Goal: Find specific page/section: Find specific page/section

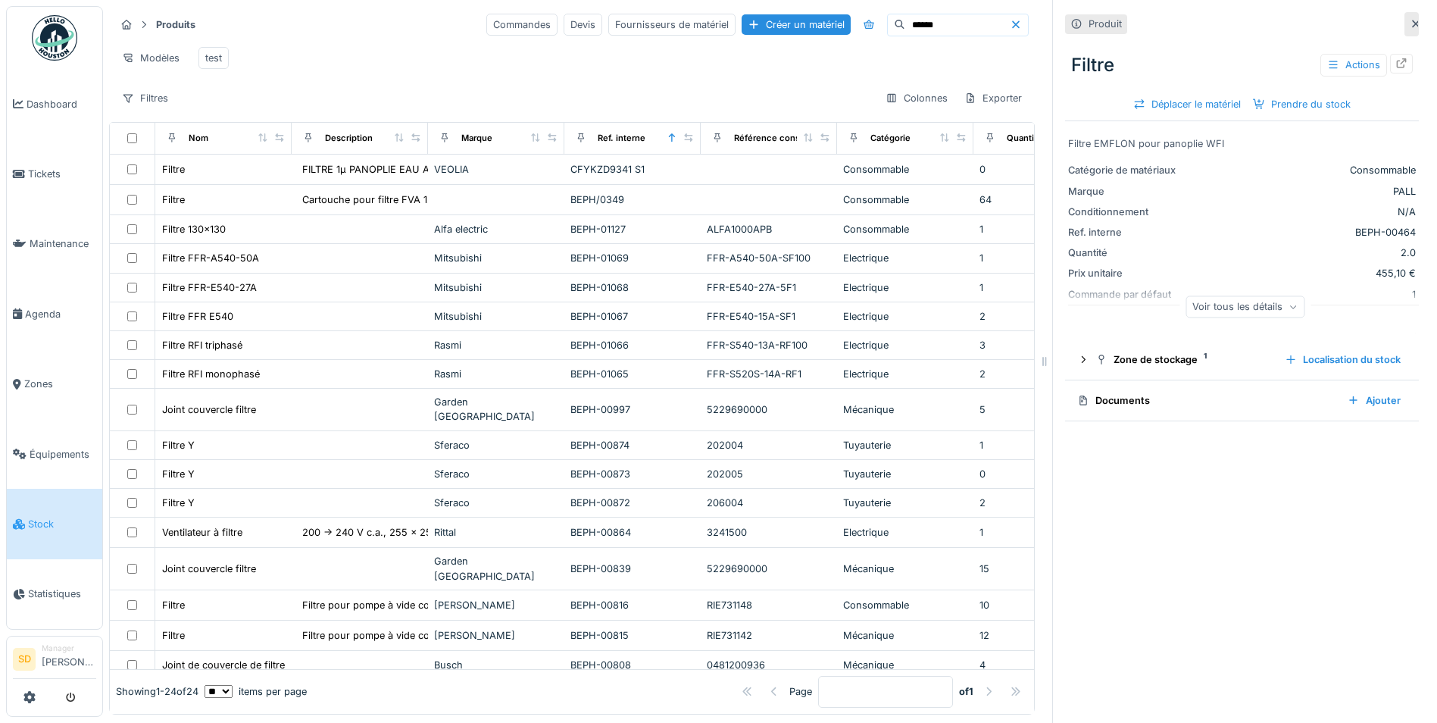
scroll to position [209, 0]
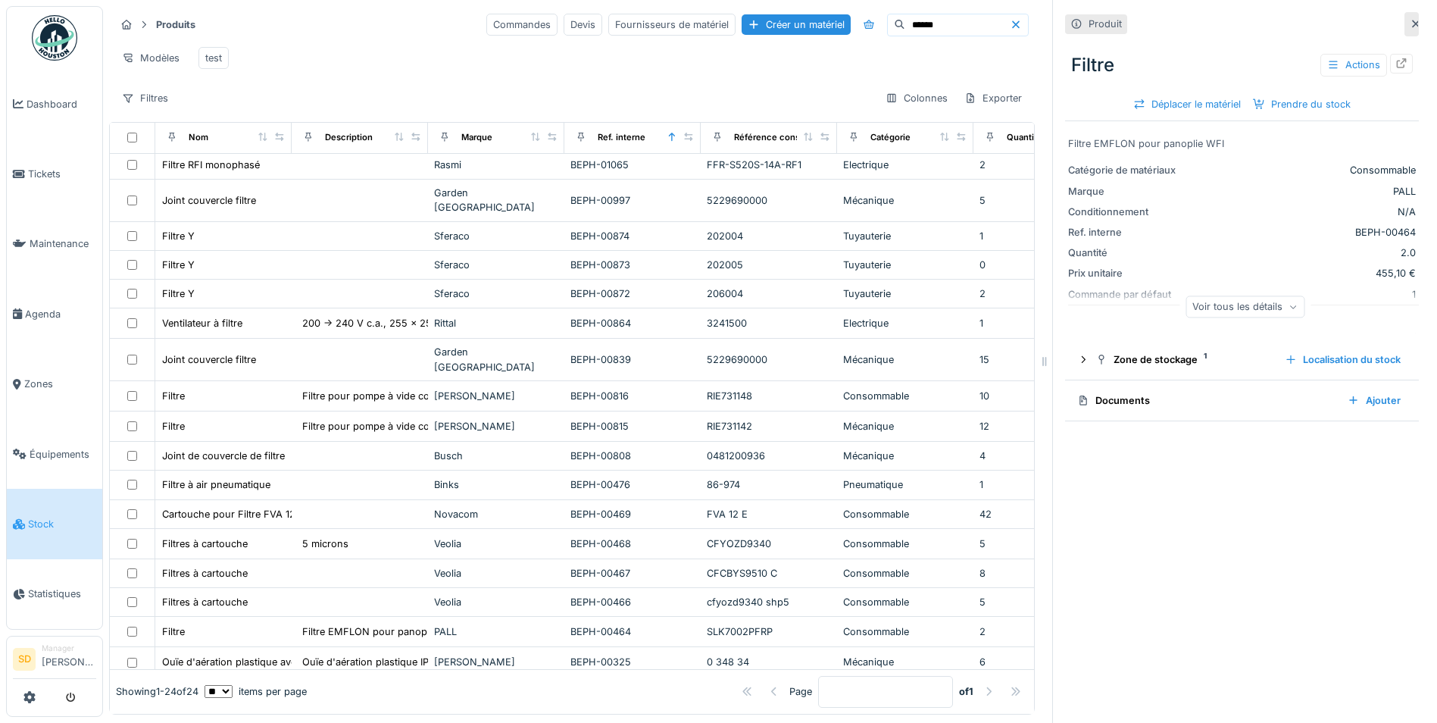
click at [63, 29] on img at bounding box center [54, 37] width 45 height 45
